Goal: Task Accomplishment & Management: Use online tool/utility

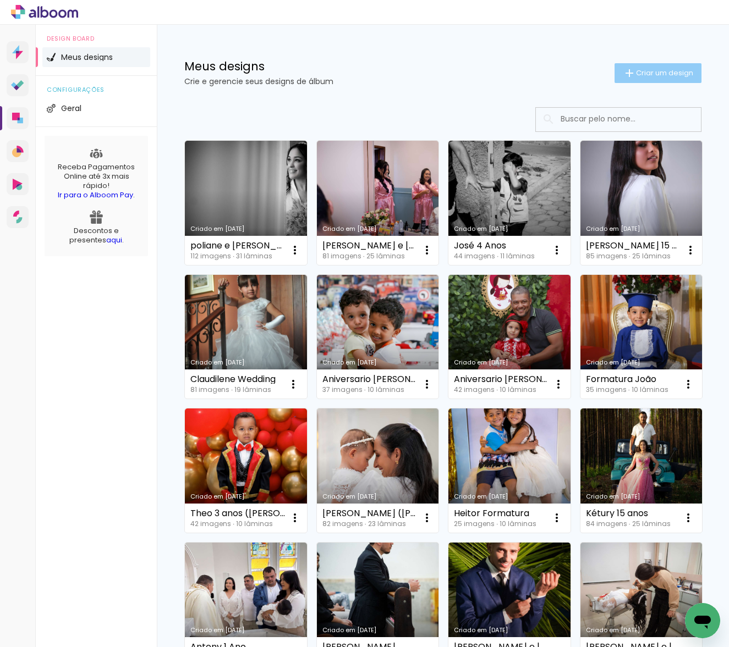
click at [644, 76] on span "Criar um design" at bounding box center [664, 72] width 57 height 7
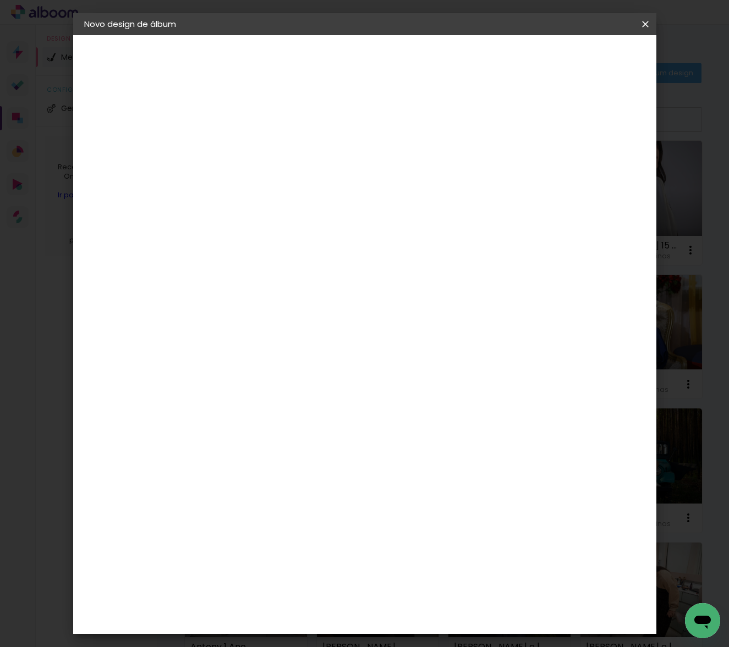
click at [268, 136] on paper-input-container "Título do álbum" at bounding box center [264, 148] width 8 height 28
type input "[PERSON_NAME] e [PERSON_NAME]"
type paper-input "[PERSON_NAME] e [PERSON_NAME]"
drag, startPoint x: 620, startPoint y: 62, endPoint x: 613, endPoint y: 62, distance: 6.6
click at [0, 0] on slot "Avançar" at bounding box center [0, 0] width 0 height 0
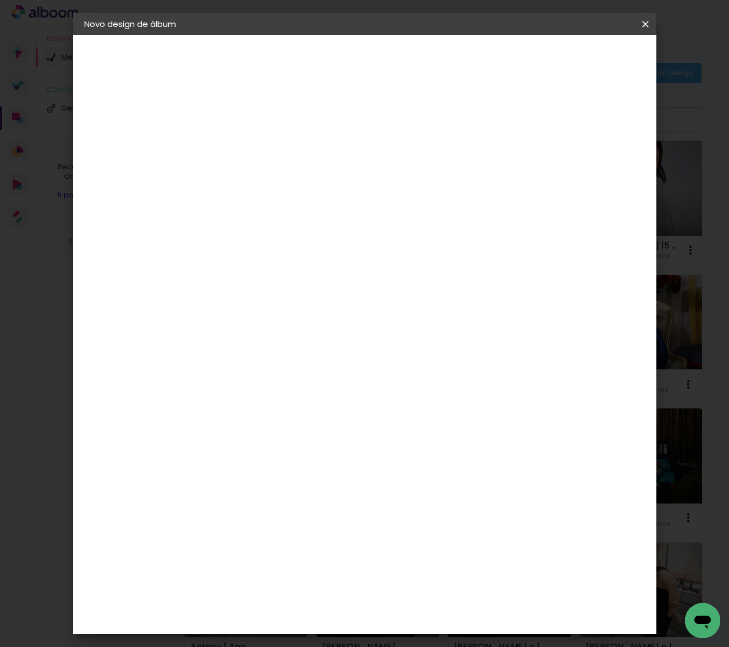
scroll to position [2035, 0]
click at [282, 610] on div "Print7" at bounding box center [269, 614] width 26 height 9
click at [0, 0] on slot "Avançar" at bounding box center [0, 0] width 0 height 0
click at [338, 550] on span "30 × 30" at bounding box center [312, 561] width 51 height 23
click at [443, 64] on paper-button "Avançar" at bounding box center [416, 58] width 54 height 19
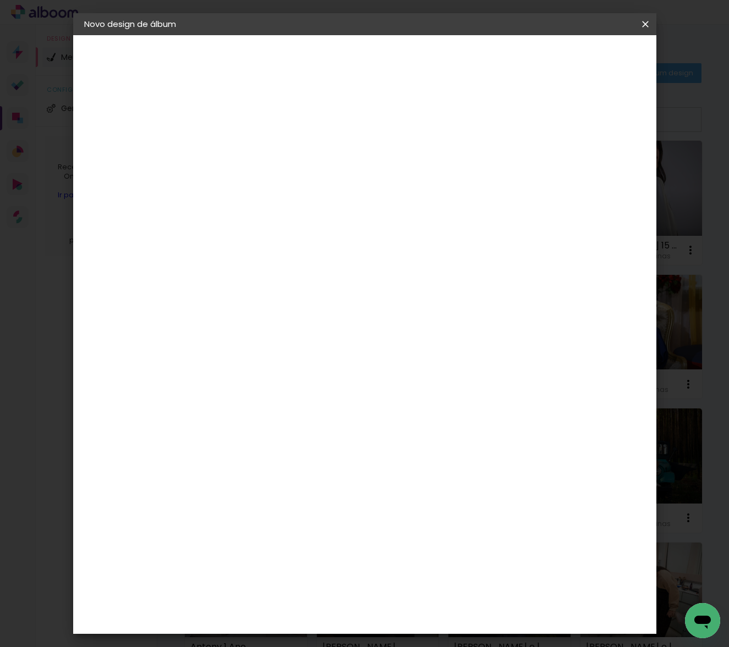
click at [576, 60] on span "Iniciar design" at bounding box center [551, 58] width 50 height 8
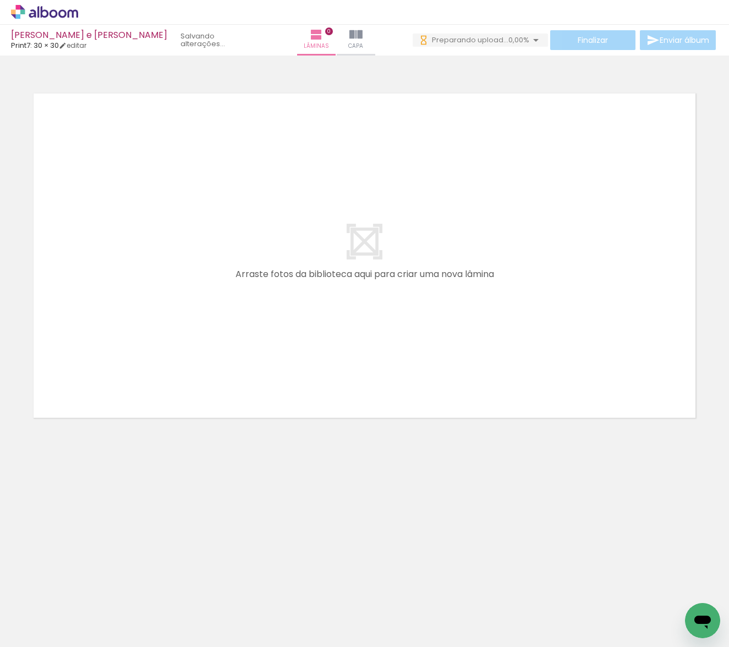
click at [162, 504] on neon-animatable "Confirmar Cancelar" at bounding box center [364, 294] width 729 height 476
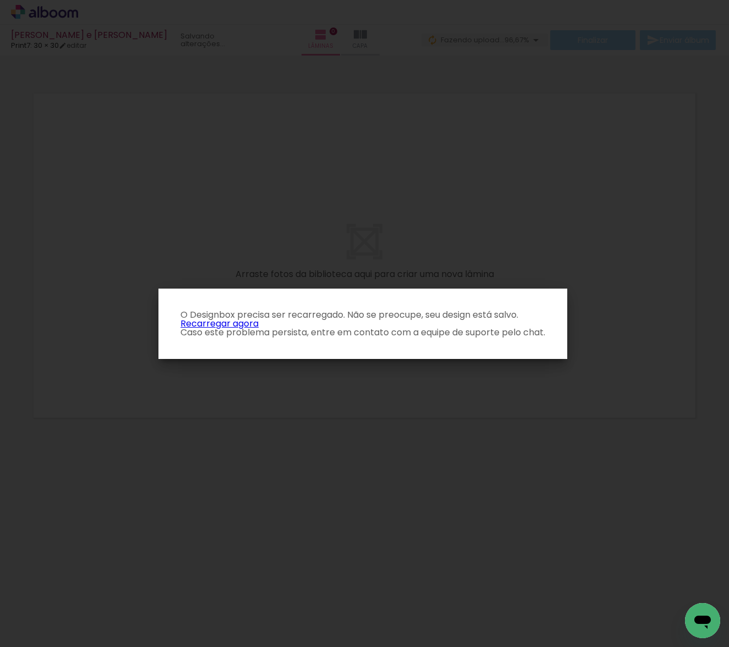
click at [223, 327] on p "O Designbox precisa ser recarregado. Não se preocupe, seu design está salvo. Re…" at bounding box center [362, 324] width 391 height 26
click at [226, 323] on link "Recarregar agora" at bounding box center [219, 323] width 78 height 13
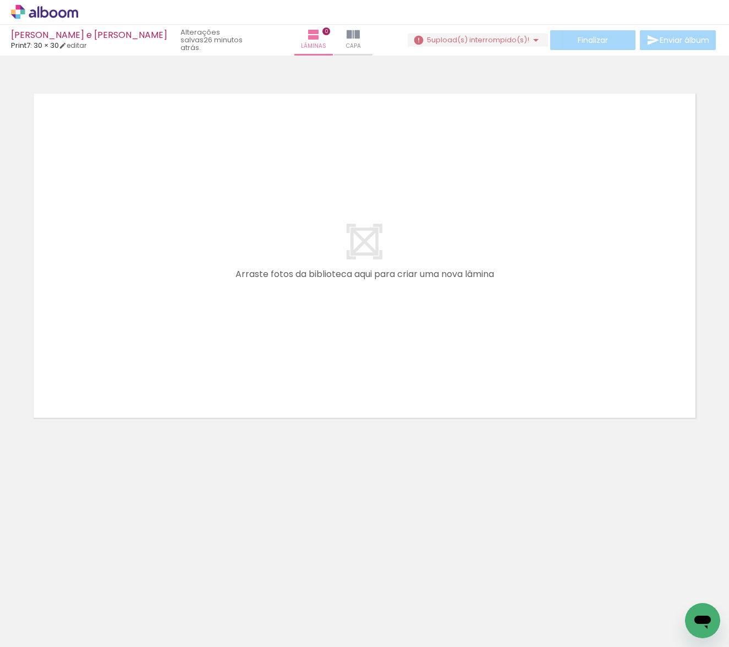
click at [444, 42] on span "upload(s) interrompido(s)!" at bounding box center [480, 40] width 98 height 10
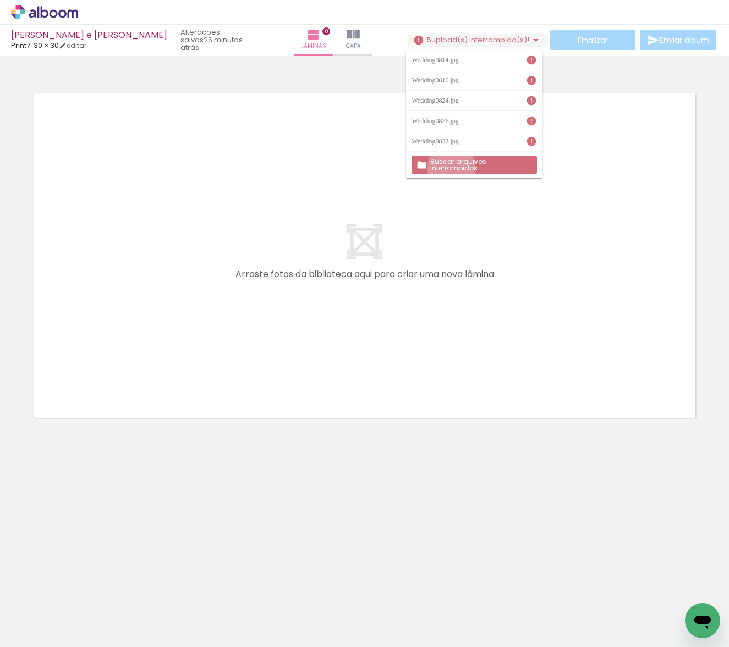
click at [0, 0] on slot "Buscar arquivos interrompidos" at bounding box center [0, 0] width 0 height 0
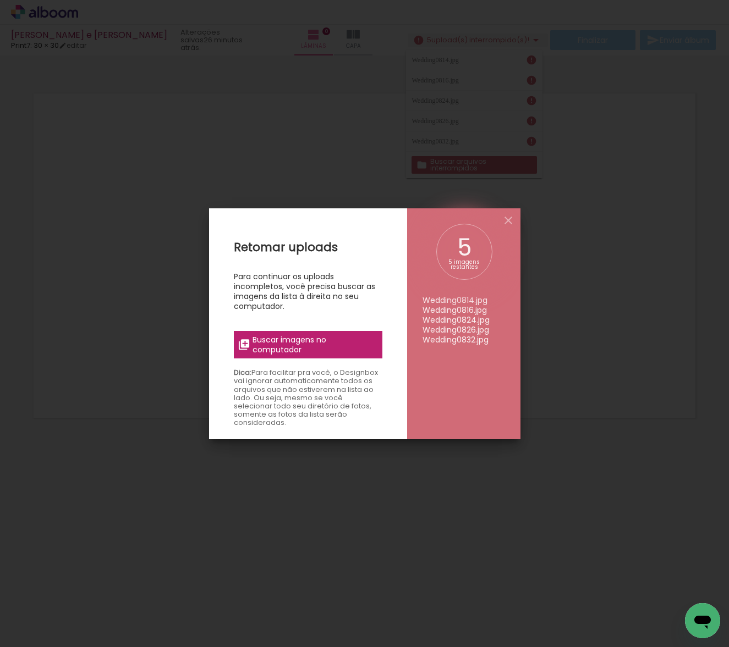
click at [275, 346] on span "Buscar imagens no computador" at bounding box center [313, 345] width 123 height 20
click at [0, 0] on input "file" at bounding box center [0, 0] width 0 height 0
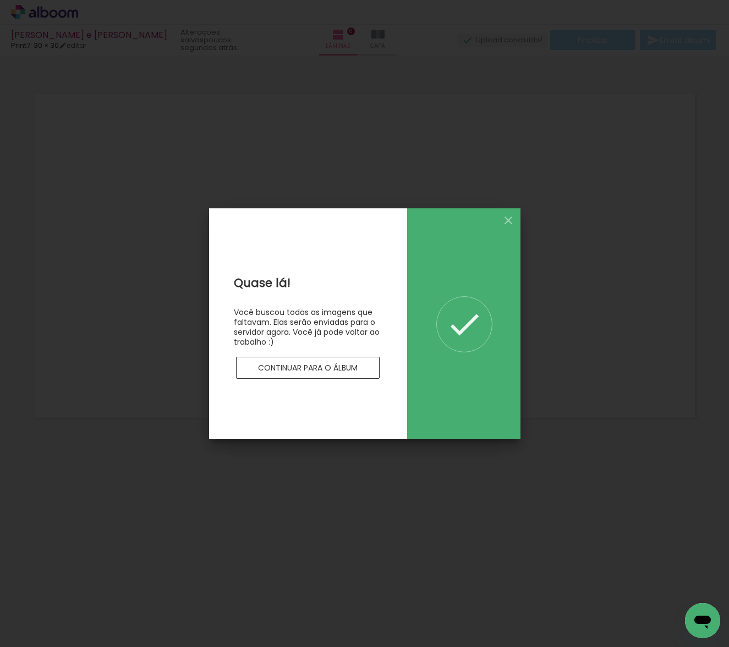
click at [362, 365] on paper-button "Continuar para o álbum" at bounding box center [308, 368] width 144 height 22
